Goal: Information Seeking & Learning: Learn about a topic

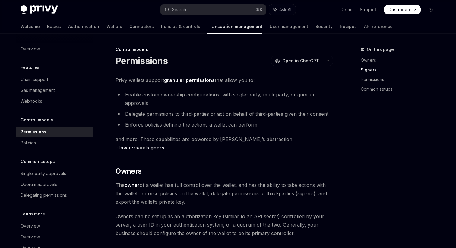
scroll to position [213, 0]
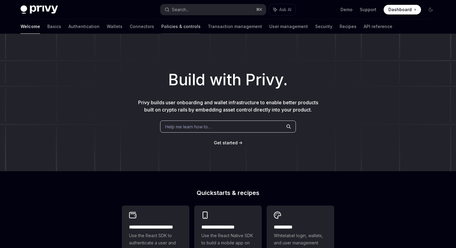
click at [161, 30] on link "Policies & controls" at bounding box center [180, 26] width 39 height 14
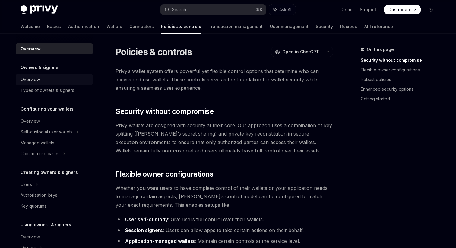
click at [30, 74] on link "Overview" at bounding box center [54, 79] width 77 height 11
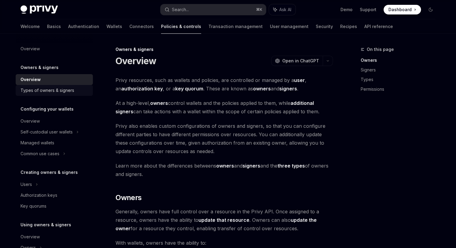
click at [36, 92] on div "Types of owners & signers" at bounding box center [47, 90] width 54 height 7
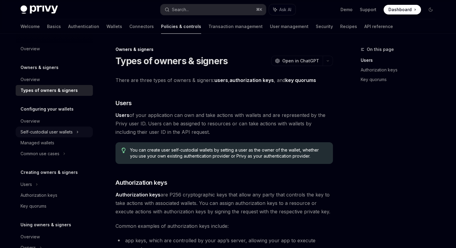
click at [39, 127] on div "Self-custodial user wallets" at bounding box center [54, 132] width 77 height 11
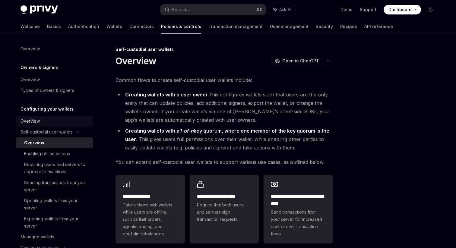
click at [37, 118] on div "Overview" at bounding box center [29, 121] width 19 height 7
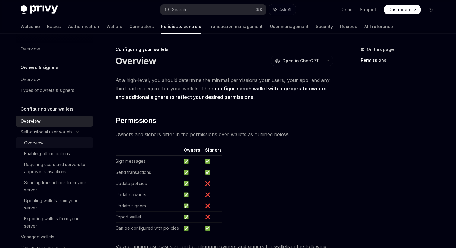
click at [39, 142] on div "Overview" at bounding box center [33, 142] width 19 height 7
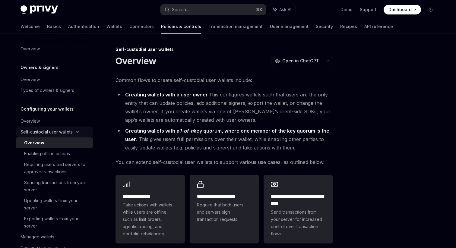
click at [50, 128] on div "Self-custodial user wallets" at bounding box center [54, 132] width 77 height 11
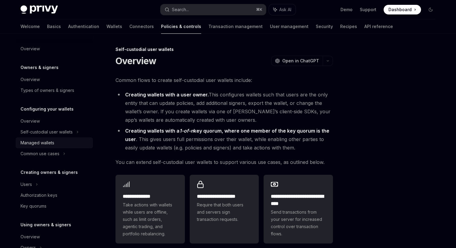
click at [48, 146] on div "Managed wallets" at bounding box center [37, 142] width 34 height 7
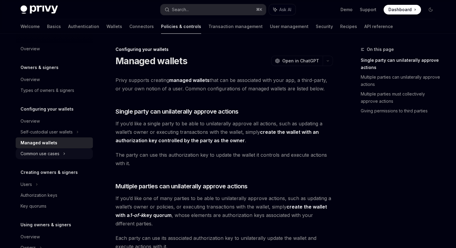
click at [48, 154] on div "Common use cases" at bounding box center [39, 153] width 39 height 7
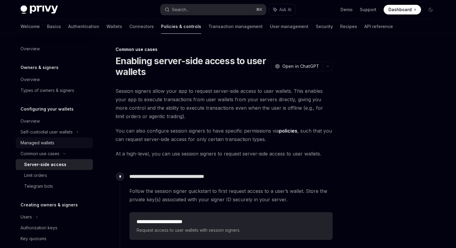
click at [50, 144] on div "Managed wallets" at bounding box center [37, 142] width 34 height 7
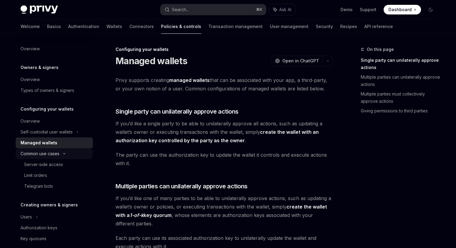
click at [47, 156] on div "Common use cases" at bounding box center [39, 153] width 39 height 7
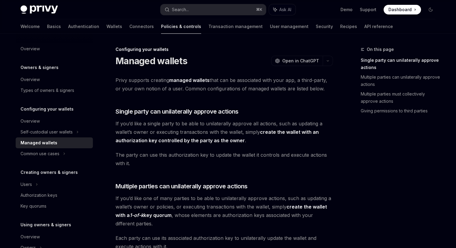
click at [46, 142] on div "Managed wallets" at bounding box center [38, 142] width 37 height 7
click at [46, 151] on div "Common use cases" at bounding box center [39, 153] width 39 height 7
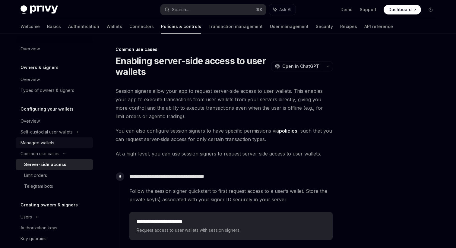
click at [46, 140] on div "Managed wallets" at bounding box center [37, 142] width 34 height 7
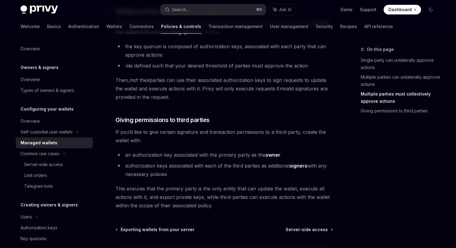
scroll to position [261, 0]
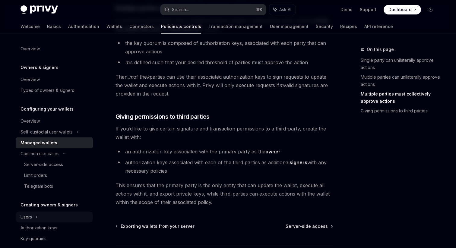
click at [34, 219] on div "Users" at bounding box center [54, 217] width 77 height 11
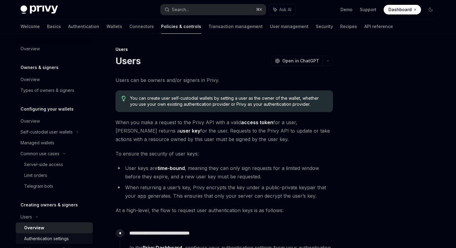
click at [43, 237] on div "Authentication settings" at bounding box center [46, 238] width 45 height 7
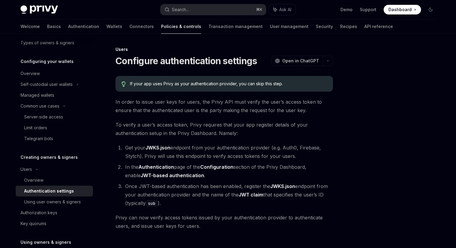
scroll to position [76, 0]
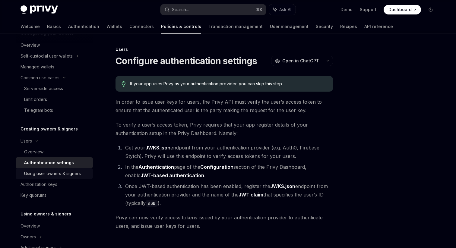
click at [64, 175] on div "Using user owners & signers" at bounding box center [52, 173] width 57 height 7
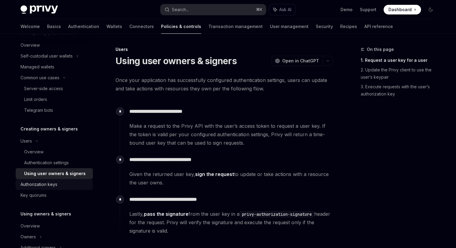
click at [54, 184] on div "Authorization keys" at bounding box center [38, 184] width 37 height 7
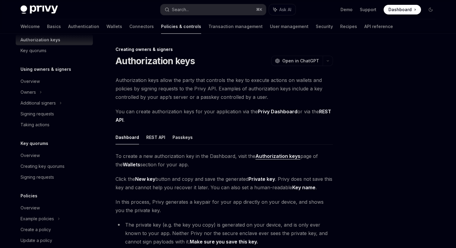
scroll to position [221, 0]
click at [55, 105] on div "Additional signers" at bounding box center [37, 102] width 35 height 7
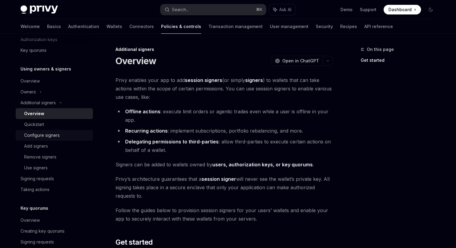
click at [49, 134] on div "Configure signers" at bounding box center [42, 135] width 36 height 7
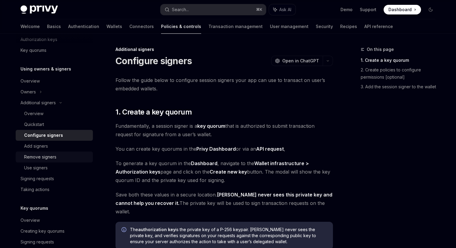
click at [45, 153] on div "Remove signers" at bounding box center [40, 156] width 32 height 7
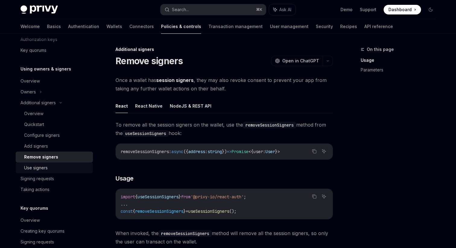
click at [43, 165] on div "Use signers" at bounding box center [36, 167] width 24 height 7
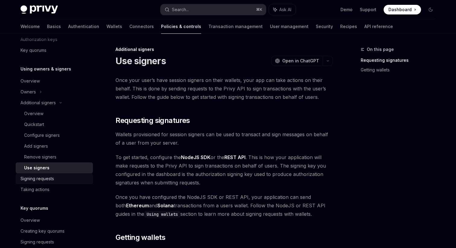
click at [40, 182] on div "Signing requests" at bounding box center [36, 178] width 33 height 7
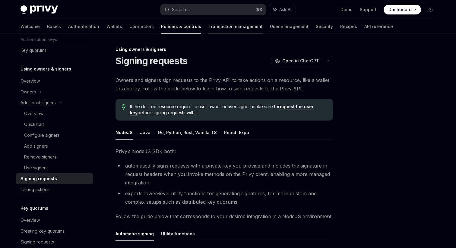
click at [213, 30] on link "Transaction management" at bounding box center [235, 26] width 54 height 14
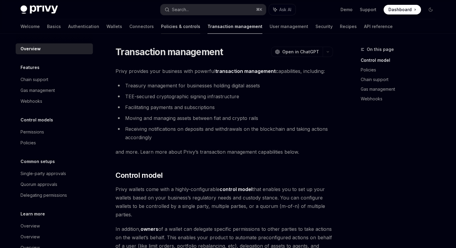
click at [161, 27] on link "Policies & controls" at bounding box center [180, 26] width 39 height 14
type textarea "*"
